Goal: Transaction & Acquisition: Obtain resource

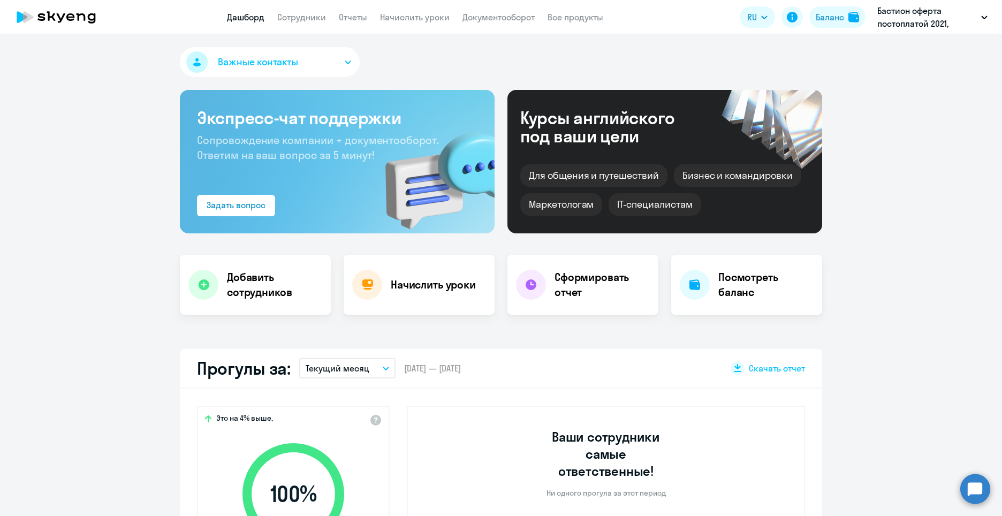
select select "30"
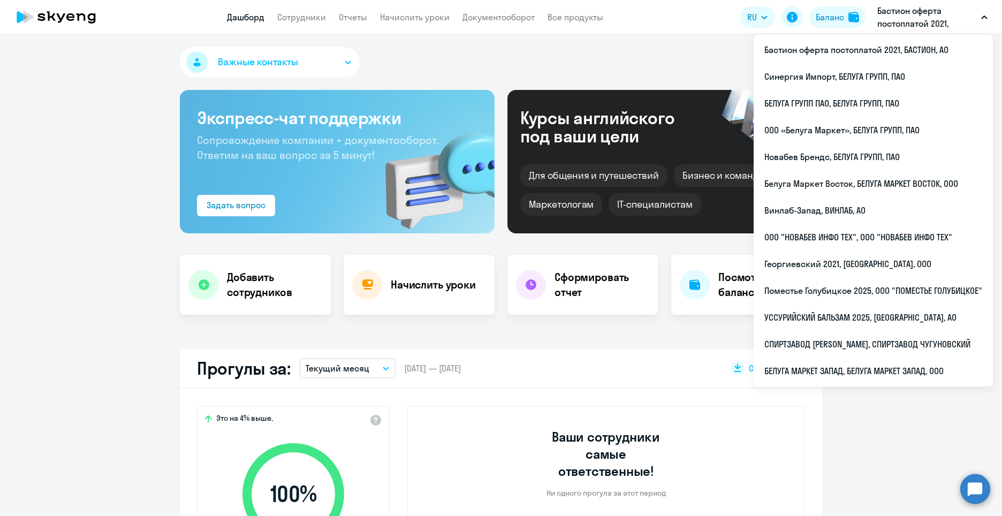
click at [895, 20] on p "Бастион оферта постоплатой 2021, БАСТИОН, АО" at bounding box center [927, 17] width 100 height 26
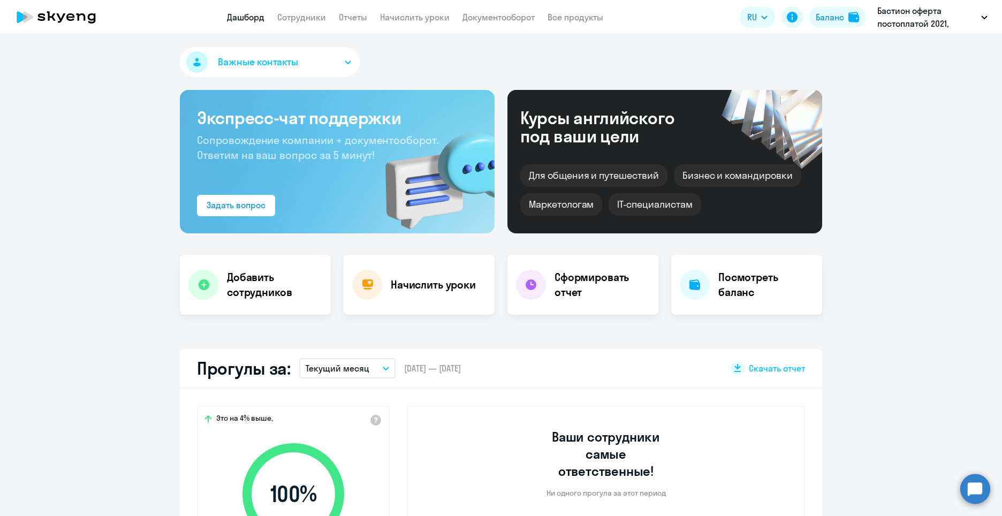
click at [895, 20] on p "Бастион оферта постоплатой 2021, БАСТИОН, АО" at bounding box center [927, 17] width 100 height 26
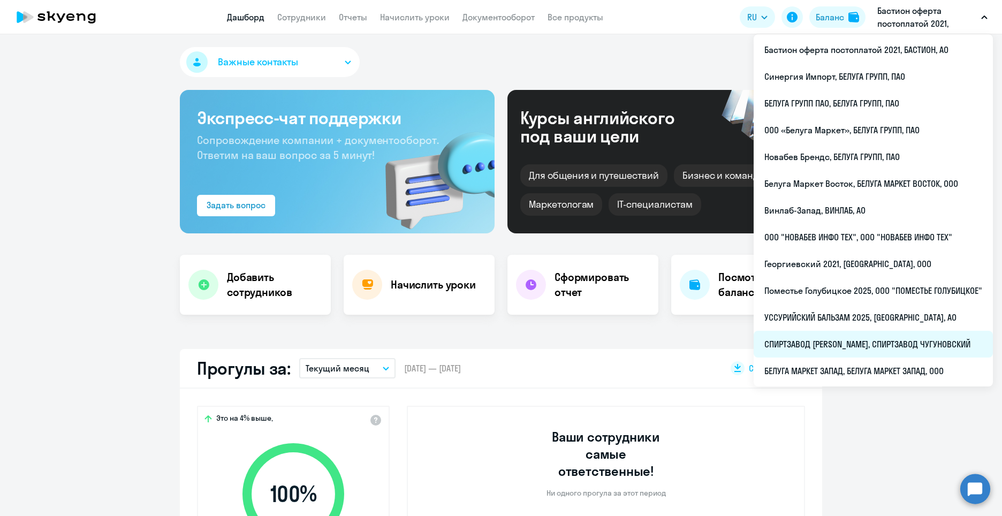
click at [899, 339] on li "СПИРТЗАВОД [PERSON_NAME], СПИРТЗАВОД ЧУГУНОВСКИЙ" at bounding box center [872, 344] width 239 height 27
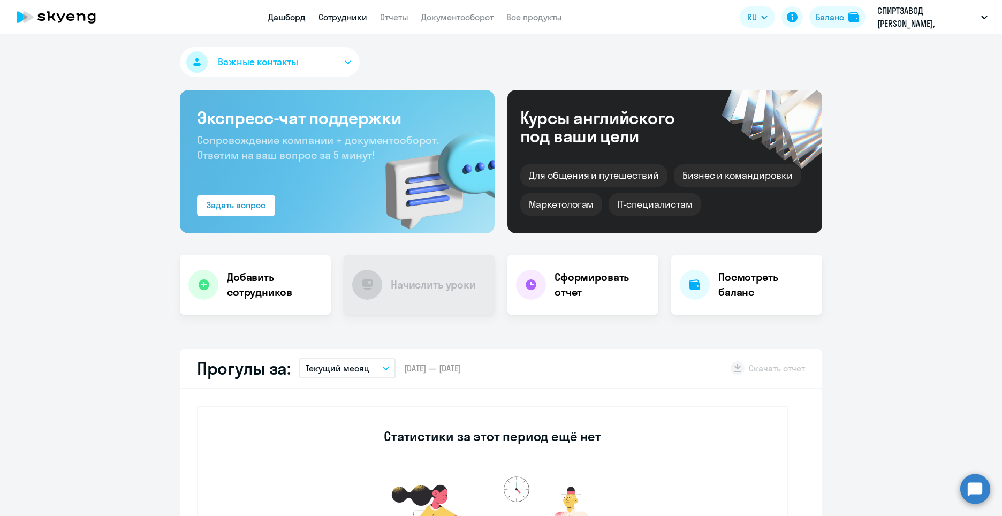
click at [335, 17] on link "Сотрудники" at bounding box center [342, 17] width 49 height 11
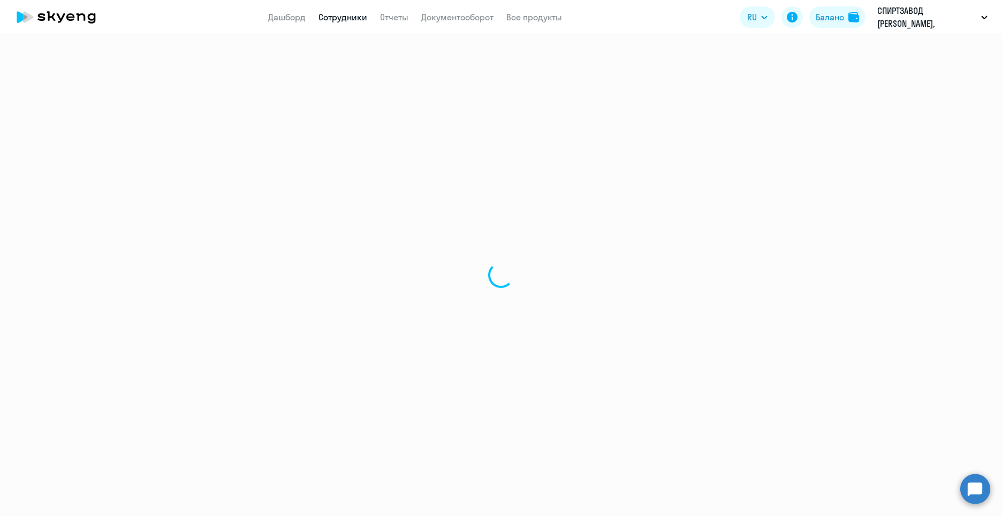
select select "30"
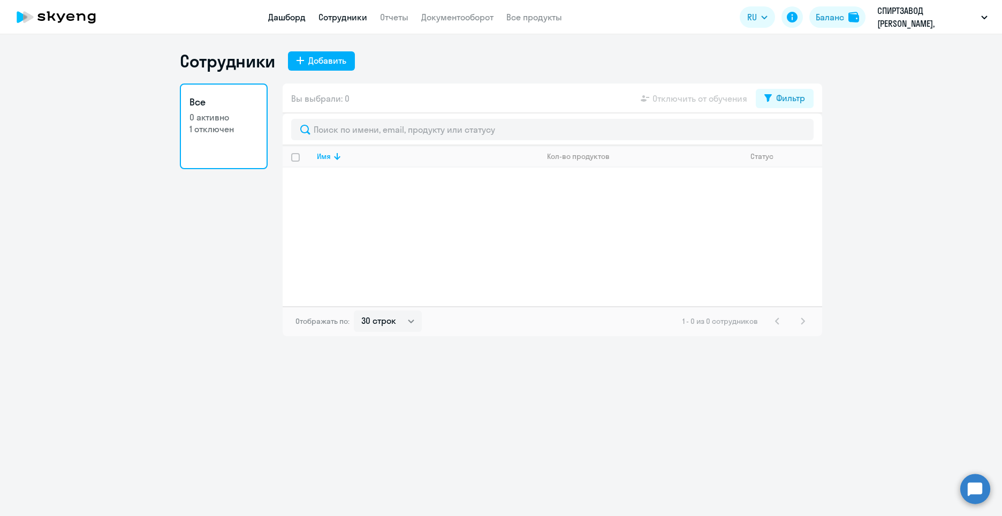
click at [287, 19] on link "Дашборд" at bounding box center [286, 17] width 37 height 11
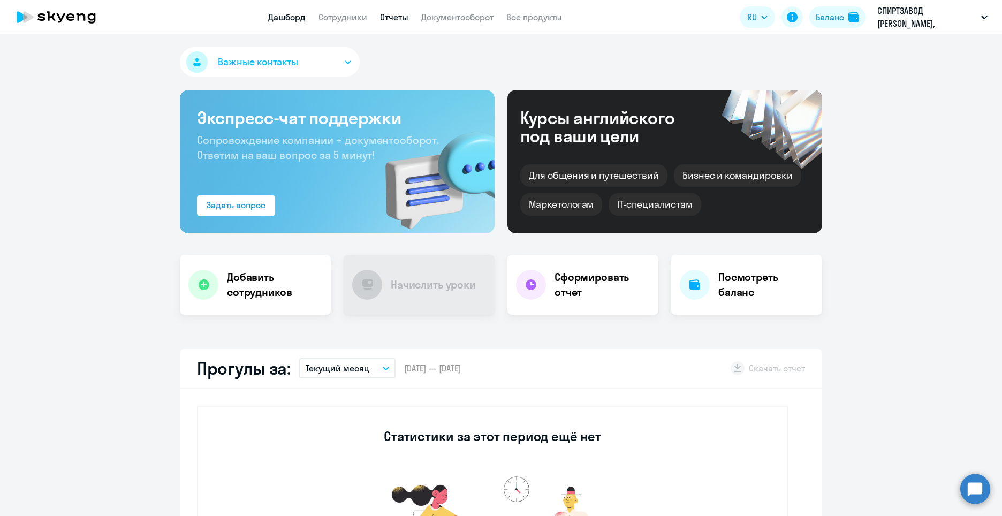
click at [406, 16] on link "Отчеты" at bounding box center [394, 17] width 28 height 11
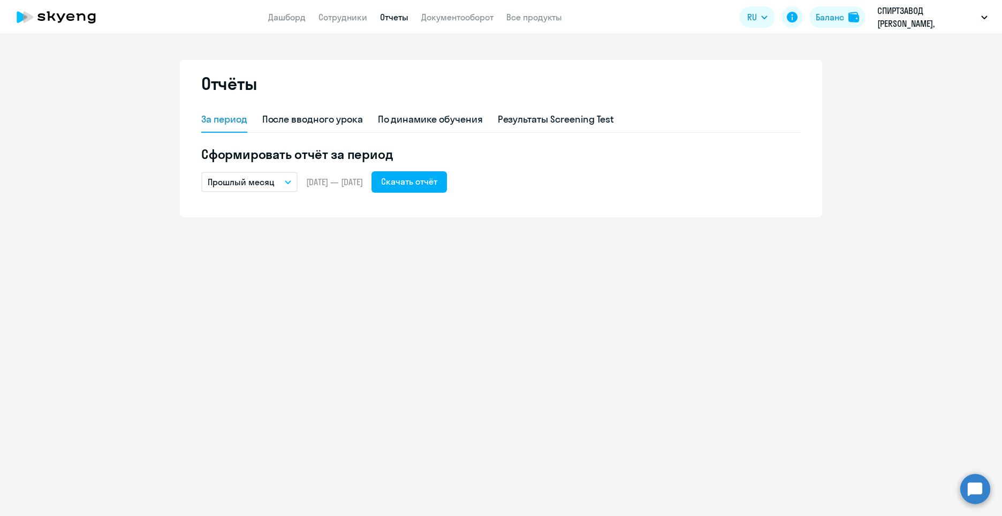
click at [282, 173] on button "Прошлый месяц" at bounding box center [249, 182] width 96 height 20
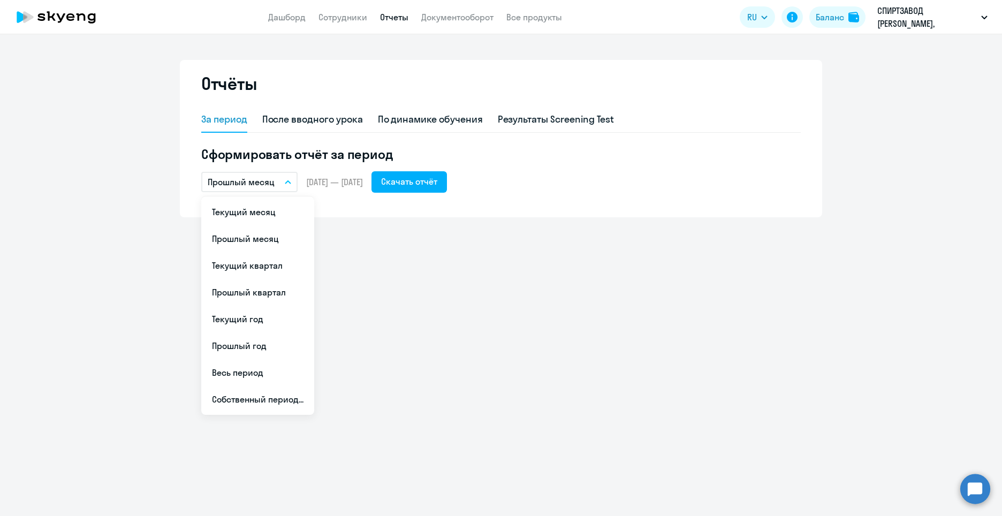
click at [282, 173] on button "Прошлый месяц" at bounding box center [249, 182] width 96 height 20
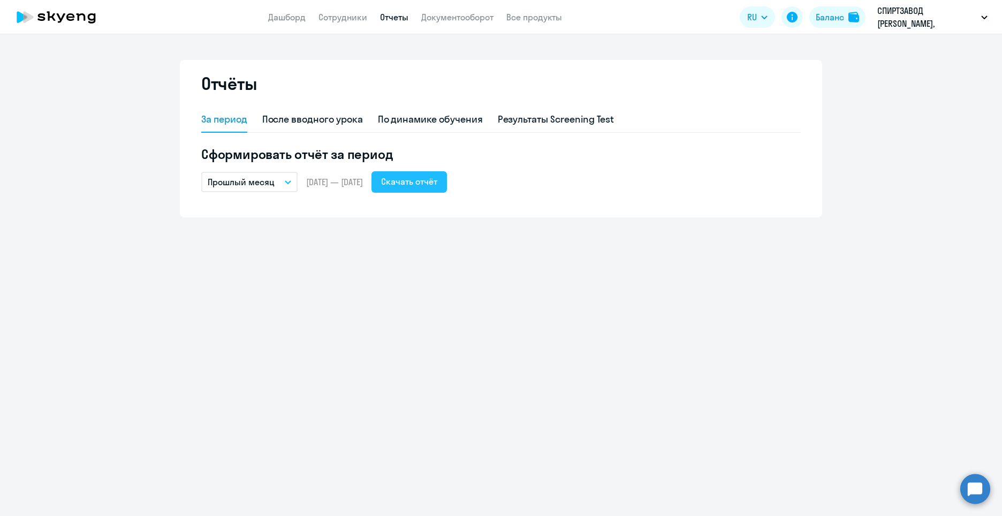
click at [421, 183] on div "Скачать отчёт" at bounding box center [409, 181] width 56 height 13
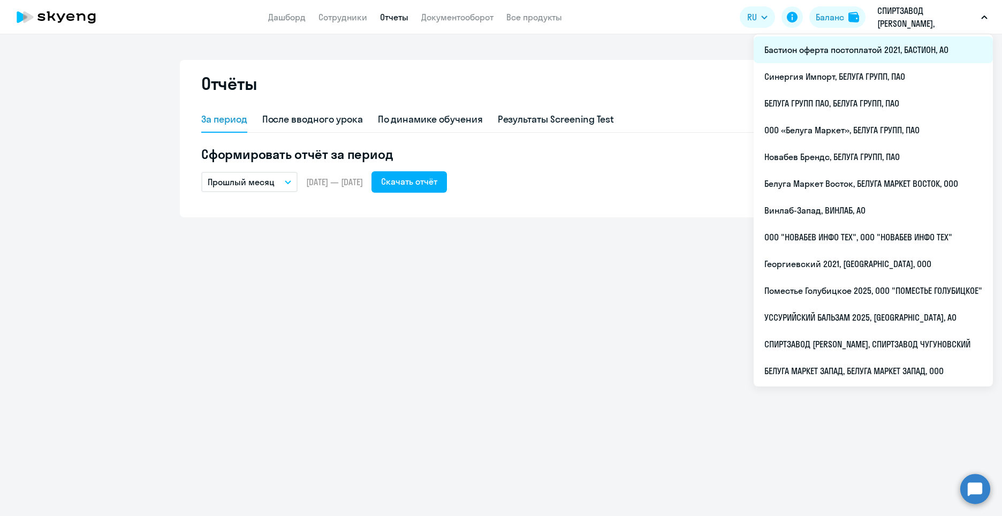
click at [854, 56] on li "Бастион оферта постоплатой 2021, БАСТИОН, АО" at bounding box center [872, 49] width 239 height 27
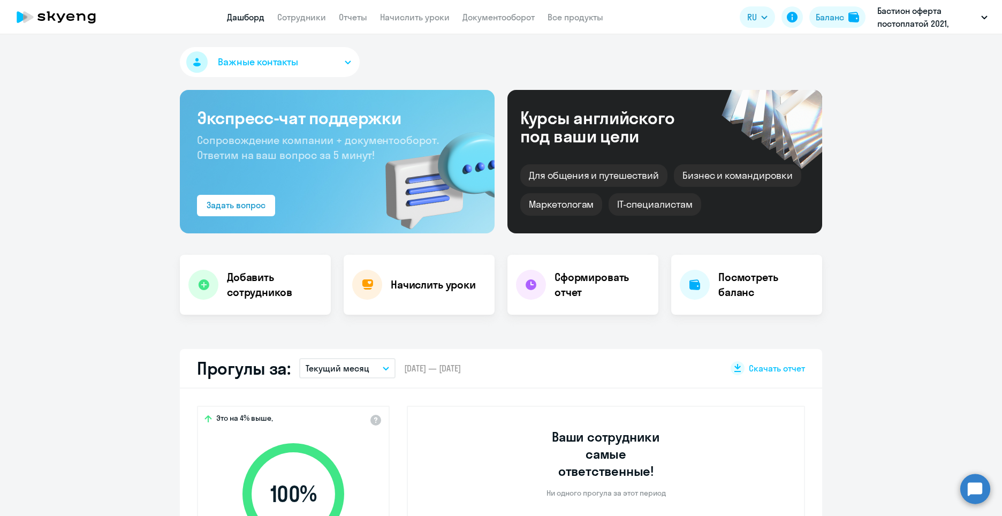
select select "30"
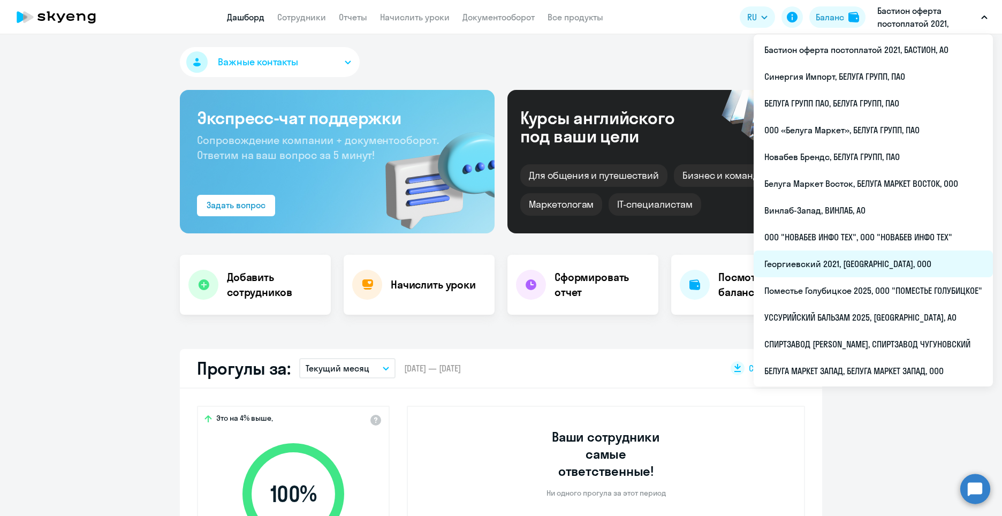
click at [854, 266] on li "Георгиевский 2021, [GEOGRAPHIC_DATA], ООО" at bounding box center [872, 263] width 239 height 27
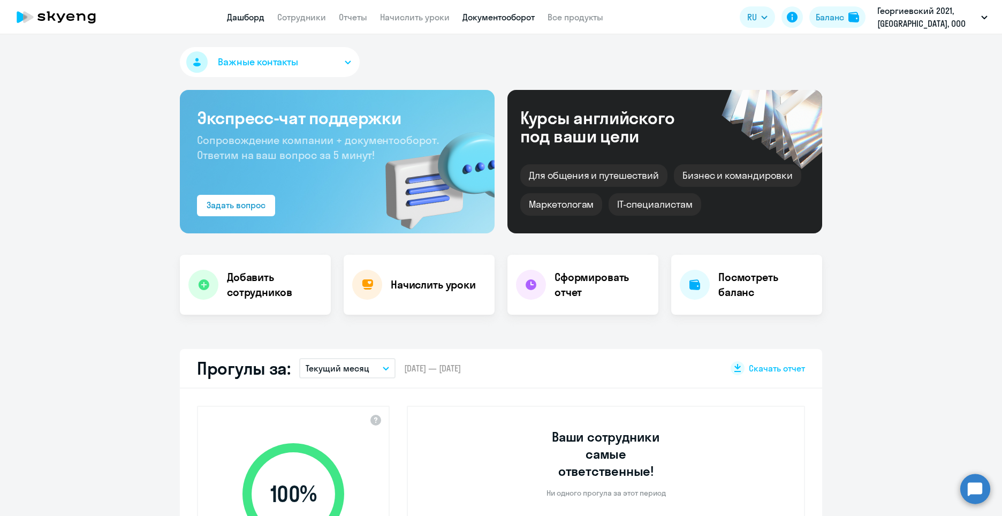
click at [496, 14] on link "Документооборот" at bounding box center [498, 17] width 72 height 11
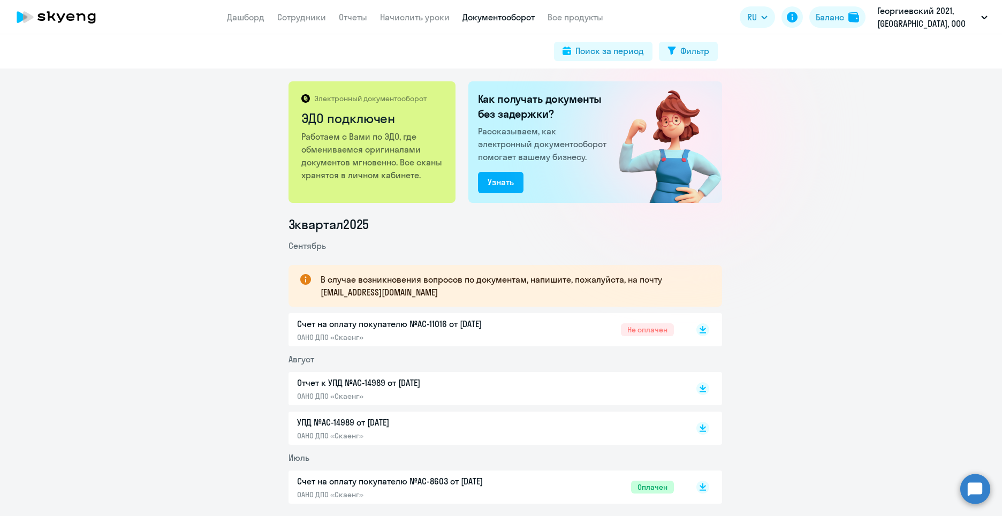
scroll to position [107, 0]
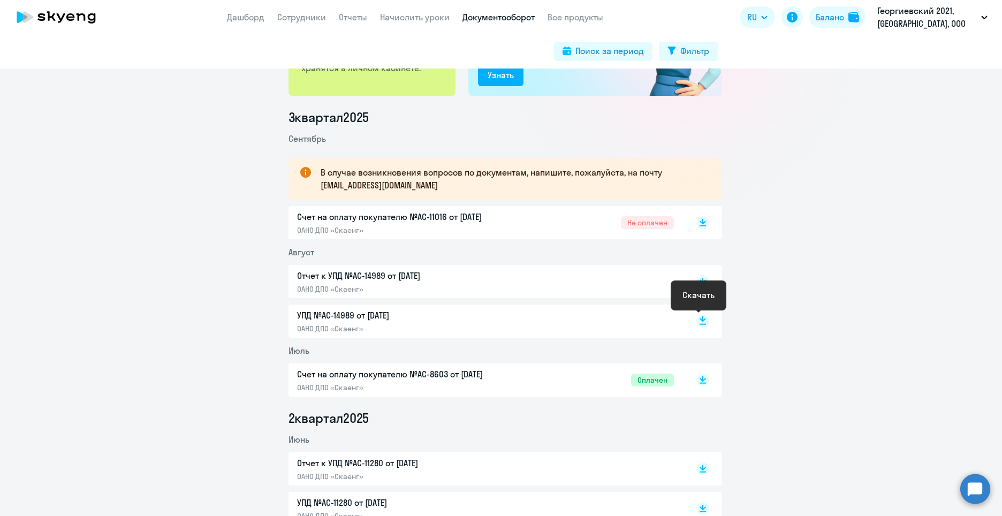
click at [699, 322] on rect at bounding box center [702, 321] width 13 height 13
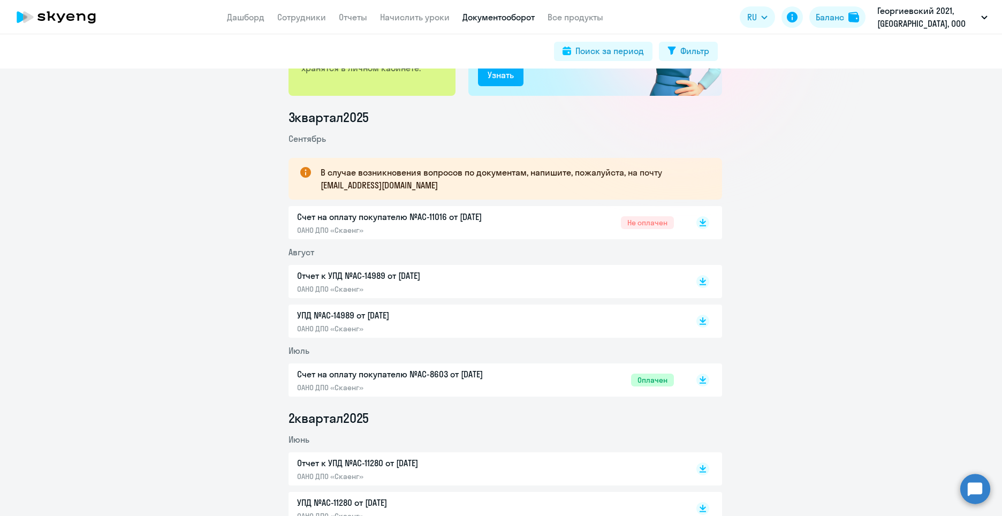
click at [333, 273] on p "Отчет к УПД №AC-14989 от [DATE]" at bounding box center [409, 275] width 225 height 13
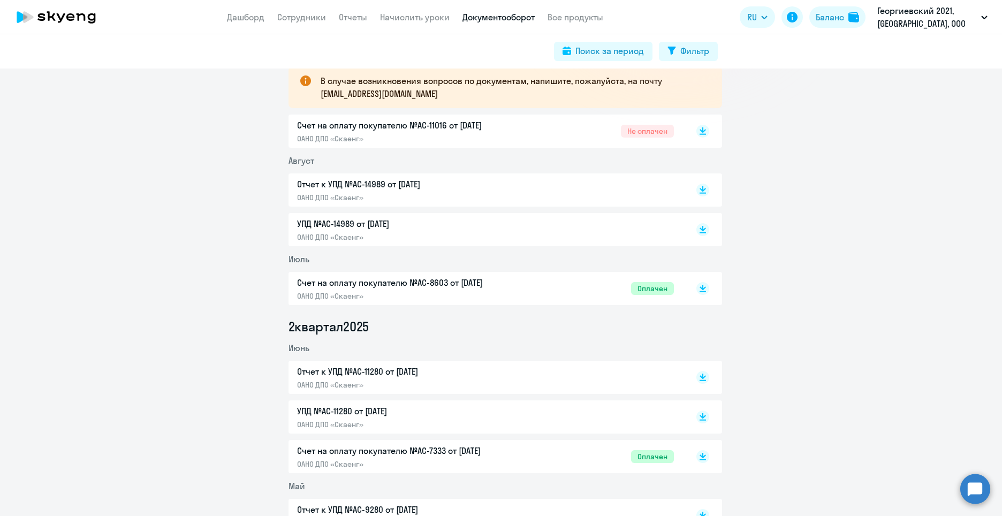
scroll to position [214, 0]
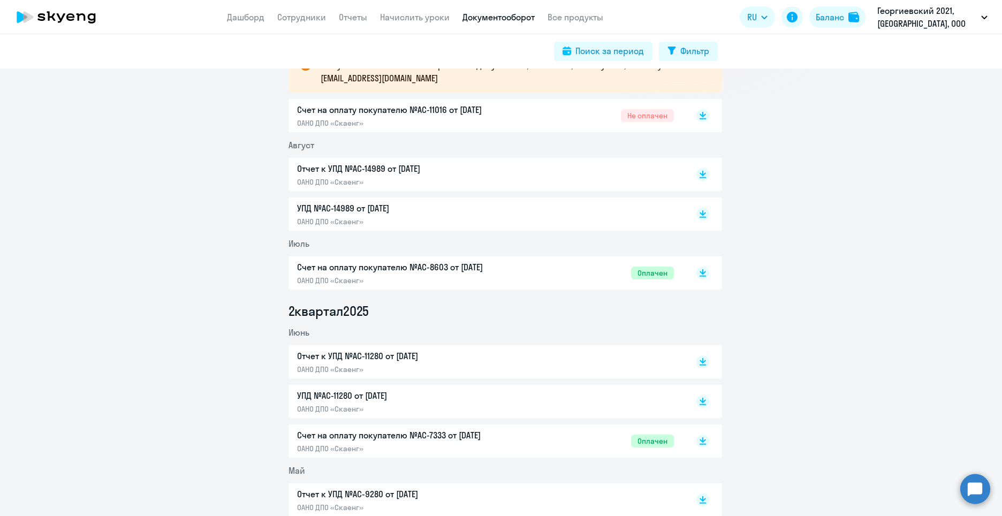
click at [399, 360] on p "Отчет к УПД №AC-11280 от [DATE]" at bounding box center [409, 355] width 225 height 13
click at [424, 434] on p "Счет на оплату покупателю №AC-7333 от [DATE]" at bounding box center [409, 435] width 225 height 13
click at [481, 261] on p "Счет на оплату покупателю №AC-8603 от [DATE]" at bounding box center [409, 267] width 225 height 13
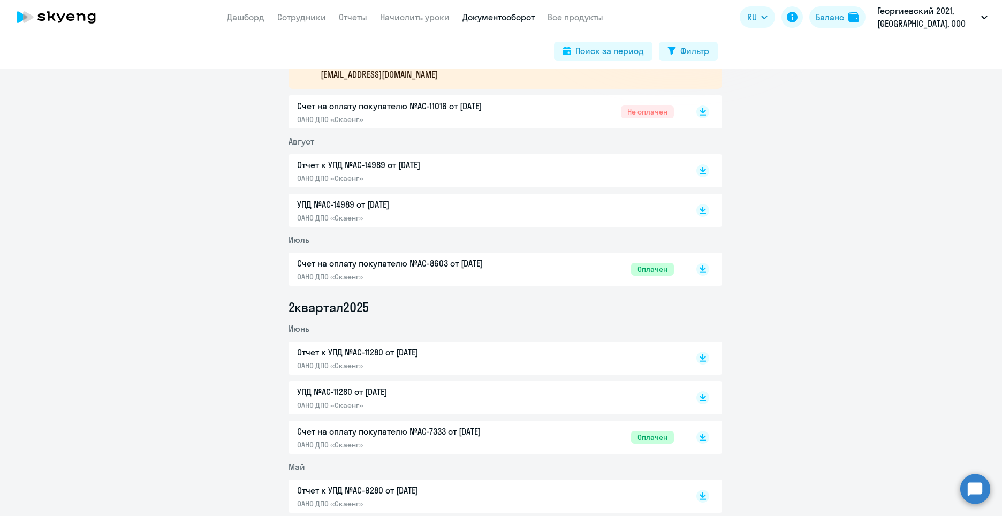
scroll to position [53, 0]
